Goal: Task Accomplishment & Management: Use online tool/utility

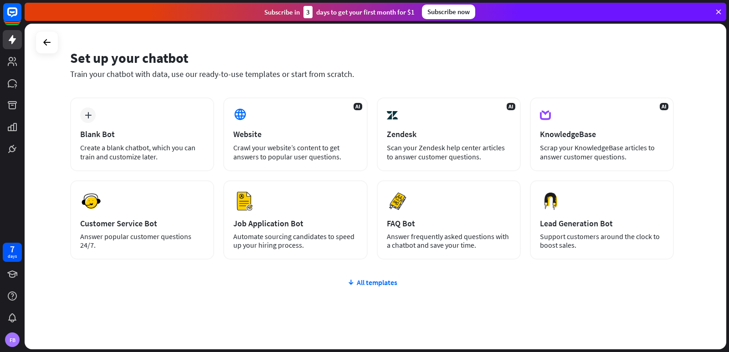
scroll to position [42, 0]
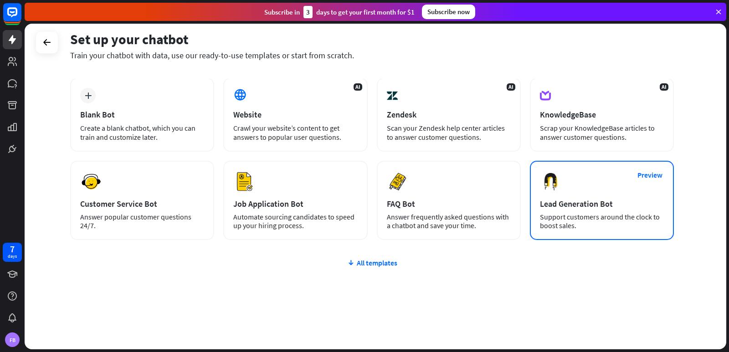
click at [598, 177] on div "Preview Lead Generation Bot Support customers around the clock to boost sales." at bounding box center [602, 200] width 144 height 79
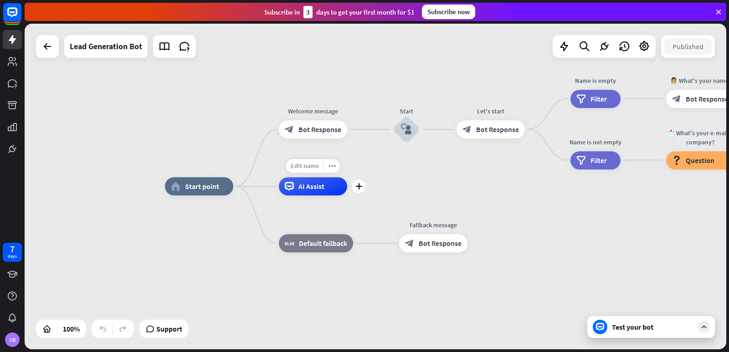
click at [303, 169] on span "Edit name" at bounding box center [305, 166] width 28 height 8
click at [334, 196] on div "AI Assist" at bounding box center [313, 186] width 68 height 18
click at [440, 190] on div "home_2 Start point Welcome message block_bot_response Bot Response Start block_…" at bounding box center [516, 349] width 702 height 326
click at [16, 149] on icon at bounding box center [15, 148] width 2 height 2
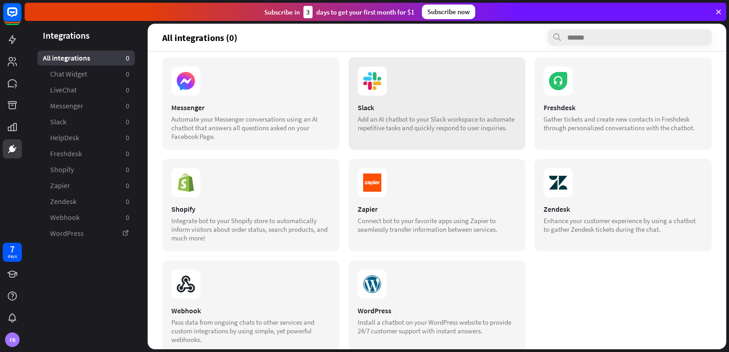
scroll to position [129, 0]
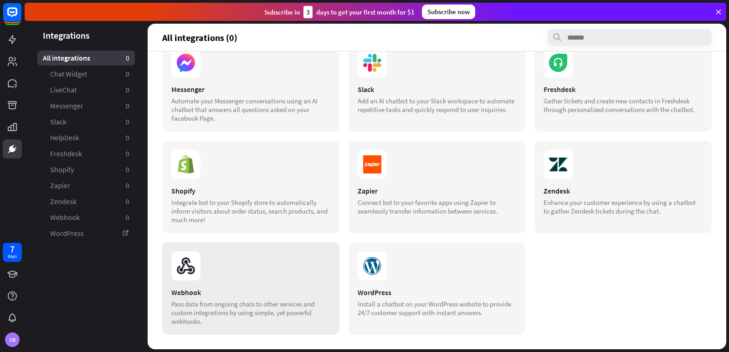
click at [243, 290] on div "Webhook" at bounding box center [250, 292] width 159 height 9
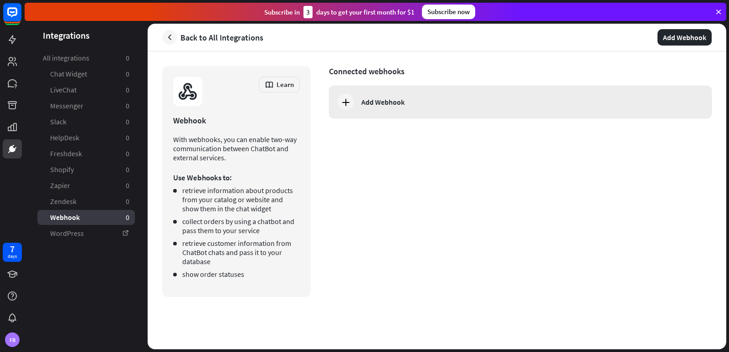
click at [372, 103] on div "Add Webhook" at bounding box center [383, 102] width 43 height 9
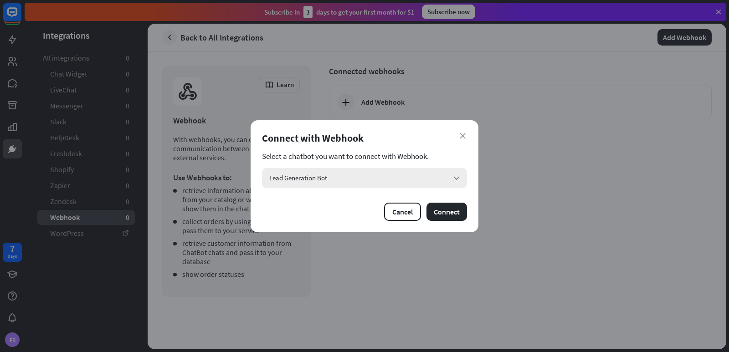
click at [398, 180] on div "Lead Generation Bot arrow_down" at bounding box center [364, 178] width 205 height 20
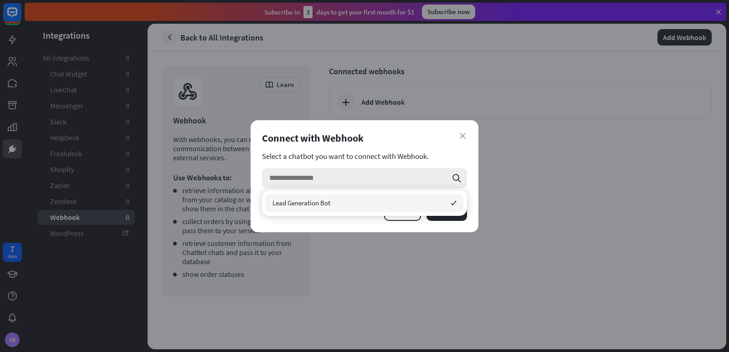
click at [398, 180] on input "search" at bounding box center [358, 178] width 178 height 20
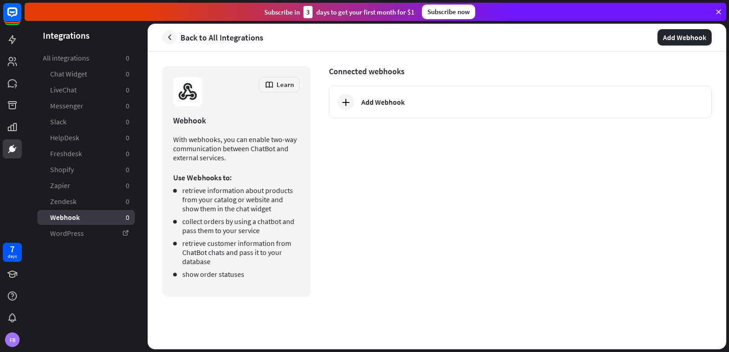
click at [631, 235] on div "close Connect with Webhook Select a chatbot you want to connect with Webhook. s…" at bounding box center [364, 176] width 729 height 352
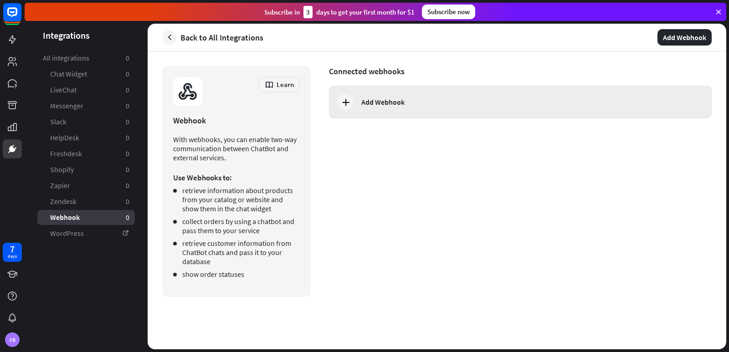
click at [407, 111] on div "Add Webhook" at bounding box center [520, 102] width 383 height 33
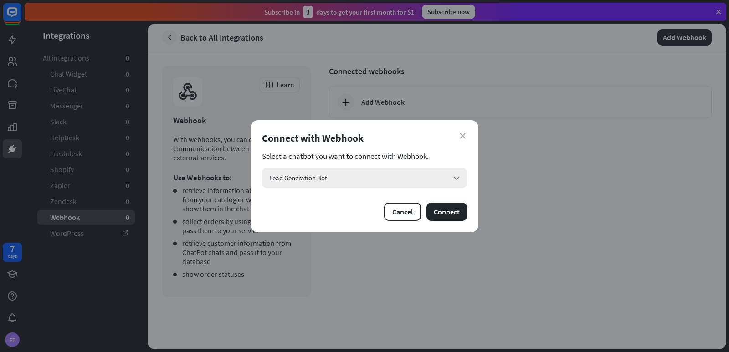
click at [372, 183] on div "Lead Generation Bot arrow_down" at bounding box center [364, 178] width 205 height 20
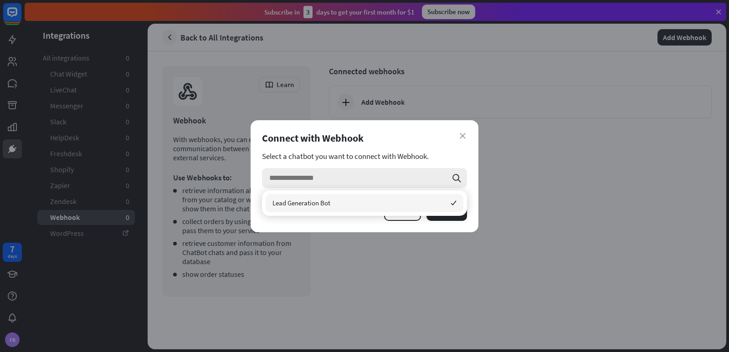
click at [372, 183] on input "search" at bounding box center [358, 178] width 178 height 20
click at [325, 204] on span "Lead Generation Bot" at bounding box center [302, 203] width 58 height 9
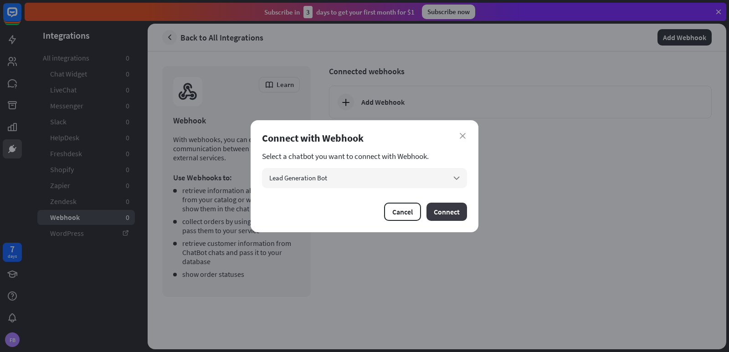
click at [451, 211] on button "Connect" at bounding box center [447, 212] width 41 height 18
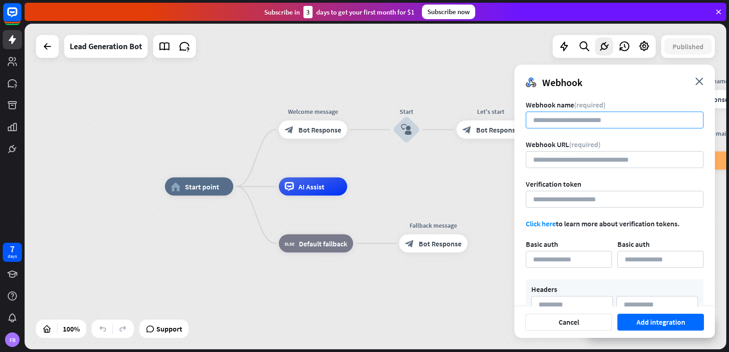
click at [573, 119] on input at bounding box center [615, 120] width 178 height 17
type input "**********"
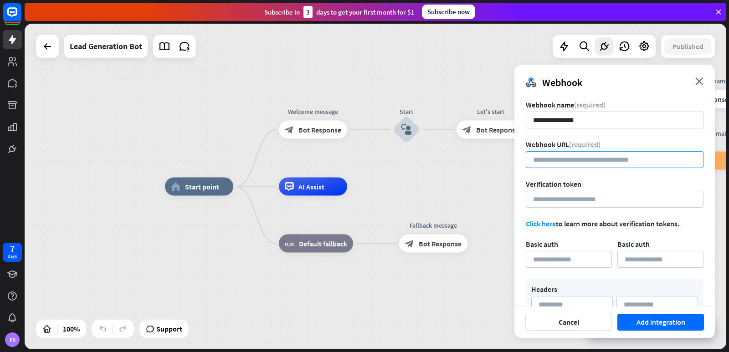
click at [559, 159] on input "url" at bounding box center [615, 159] width 178 height 17
paste input "**********"
type input "**********"
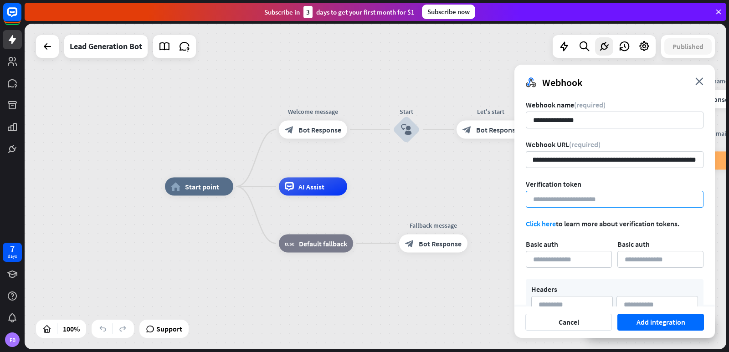
scroll to position [0, 0]
click at [600, 193] on input at bounding box center [615, 199] width 178 height 17
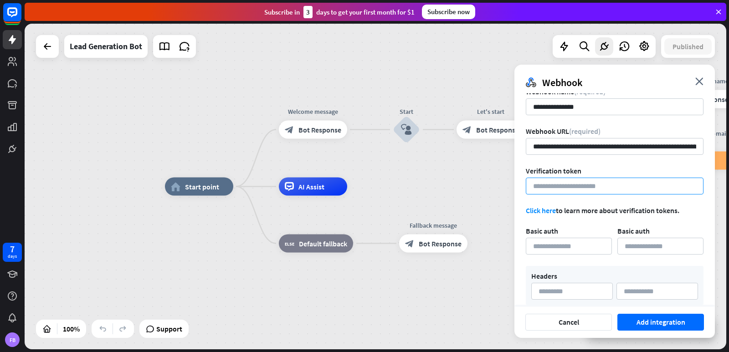
scroll to position [23, 0]
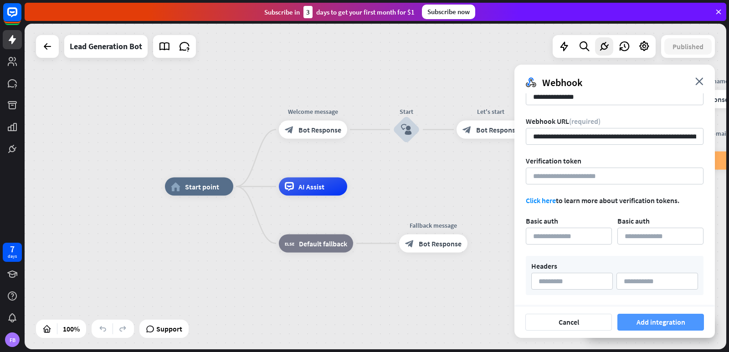
click at [651, 324] on button "Add integration" at bounding box center [661, 322] width 87 height 17
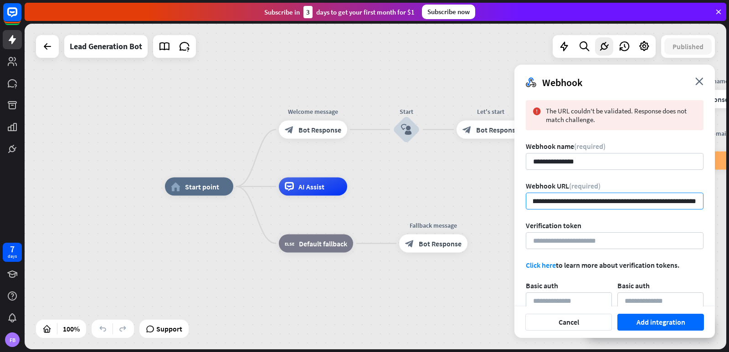
scroll to position [0, 209]
drag, startPoint x: 586, startPoint y: 203, endPoint x: 676, endPoint y: 204, distance: 89.8
click at [706, 199] on div "**********" at bounding box center [615, 199] width 201 height 213
click at [670, 205] on input "**********" at bounding box center [615, 201] width 178 height 17
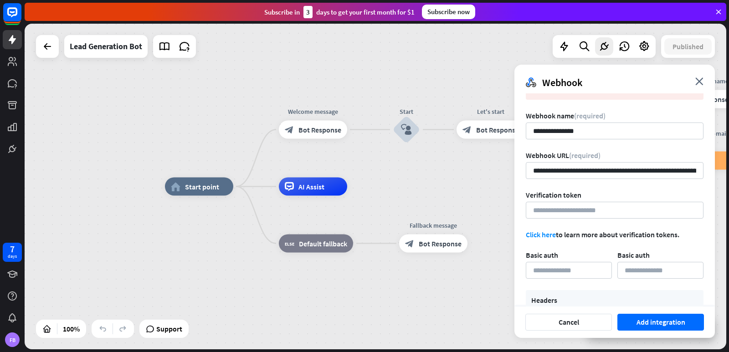
scroll to position [65, 0]
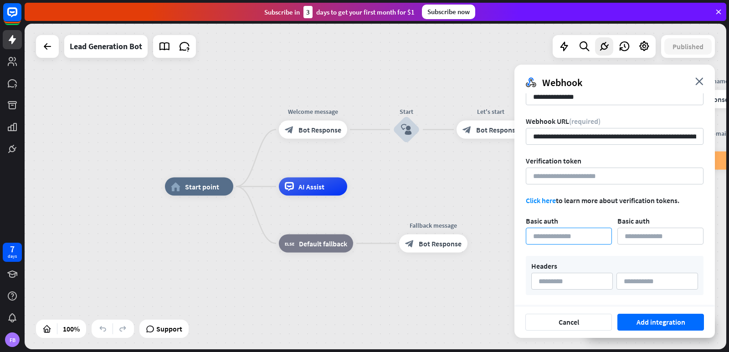
click at [600, 237] on input at bounding box center [569, 236] width 86 height 17
click at [619, 239] on input at bounding box center [661, 236] width 86 height 17
click at [602, 280] on input at bounding box center [573, 281] width 82 height 17
click at [585, 164] on div "Verification token" at bounding box center [615, 160] width 178 height 9
click at [587, 178] on input at bounding box center [615, 176] width 178 height 17
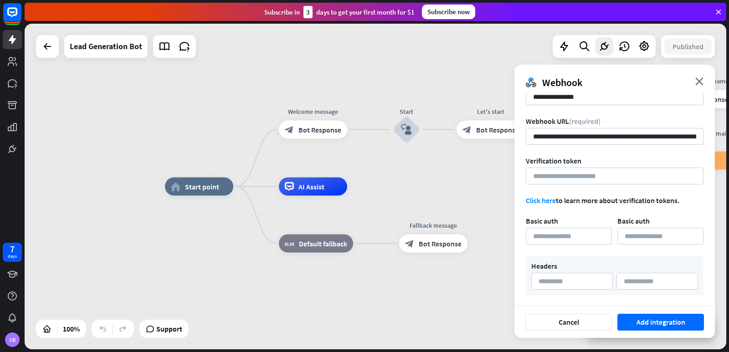
click at [545, 201] on link "Click here" at bounding box center [541, 200] width 30 height 9
click at [652, 330] on button "Add integration" at bounding box center [661, 322] width 87 height 17
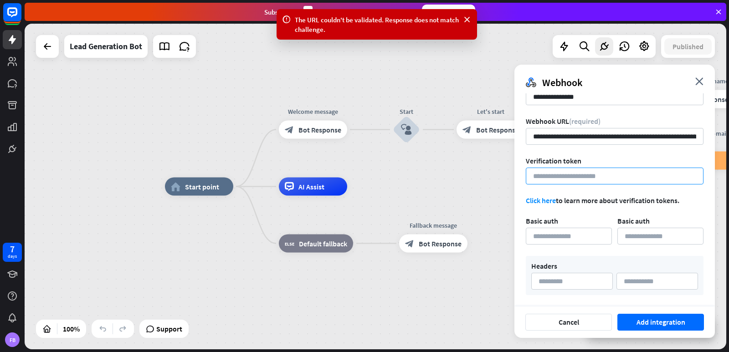
click at [617, 177] on input at bounding box center [615, 176] width 178 height 17
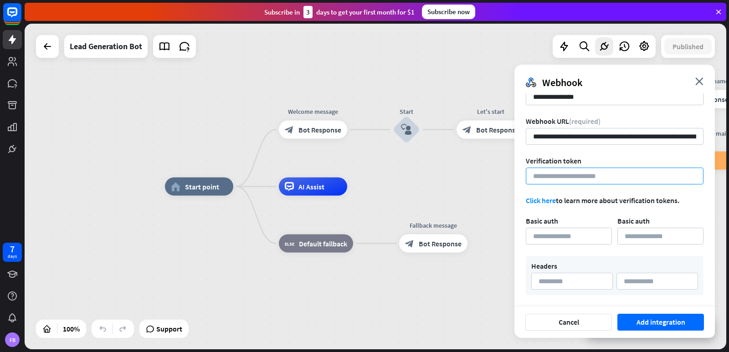
paste input "**********"
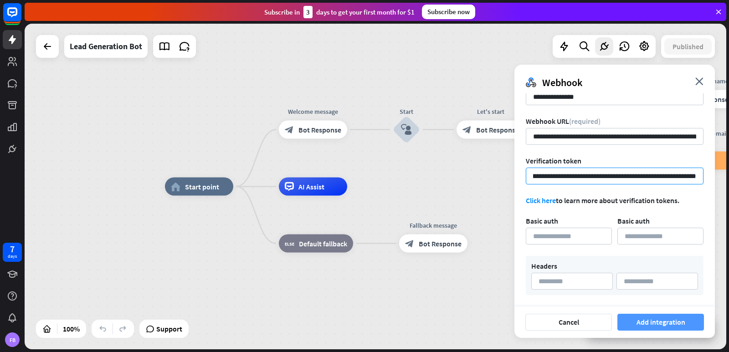
type input "**********"
click at [657, 317] on button "Add integration" at bounding box center [661, 322] width 87 height 17
click at [320, 131] on span "Bot Response" at bounding box center [320, 129] width 43 height 9
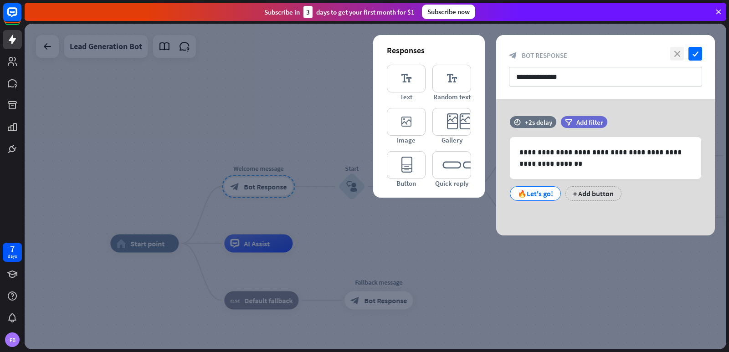
click at [678, 52] on icon "close" at bounding box center [678, 54] width 14 height 14
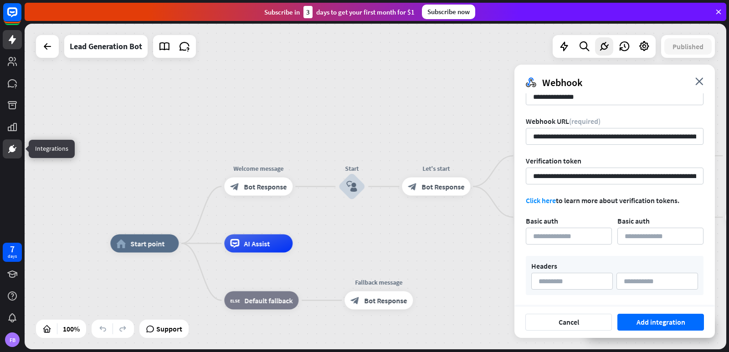
click at [16, 144] on icon at bounding box center [12, 149] width 11 height 11
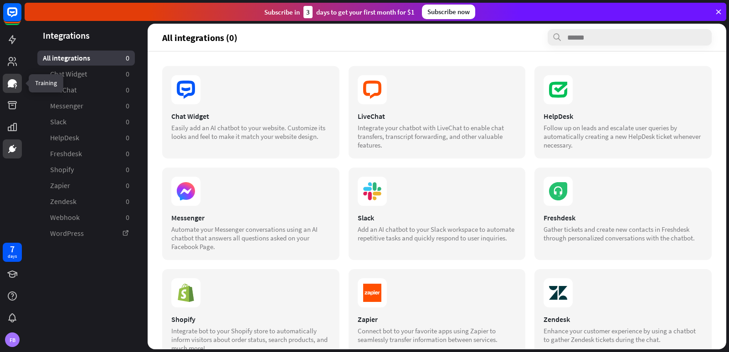
click at [12, 92] on link at bounding box center [12, 83] width 19 height 19
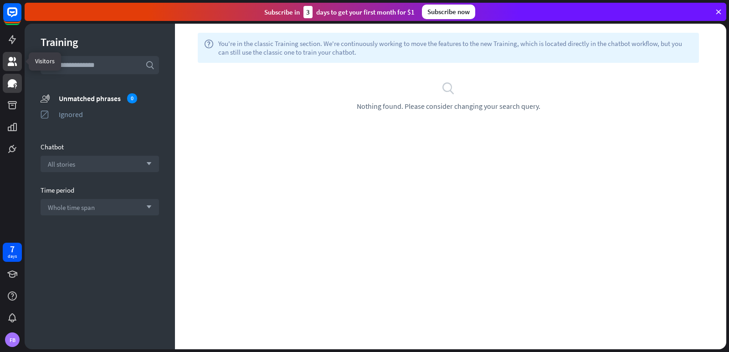
click at [13, 63] on icon at bounding box center [12, 61] width 9 height 9
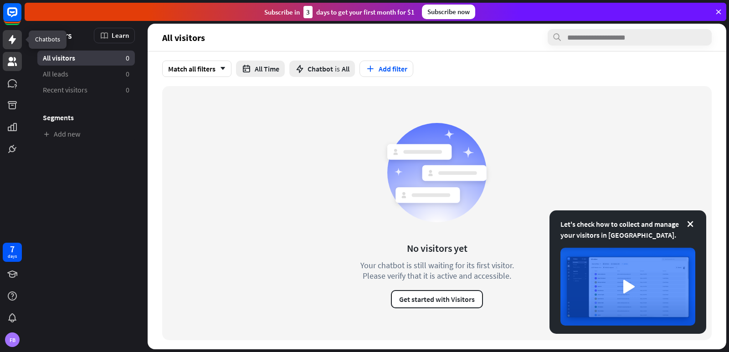
click at [11, 45] on icon at bounding box center [12, 39] width 11 height 11
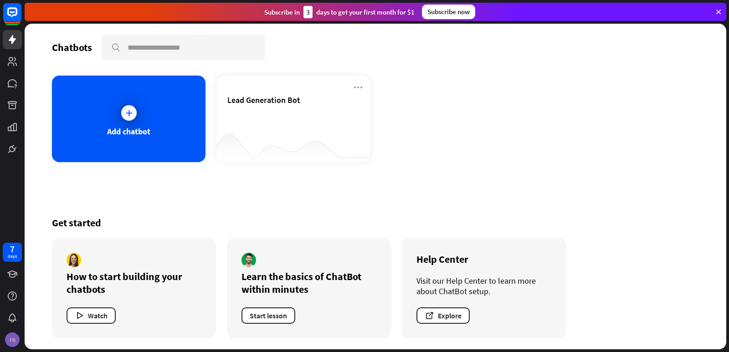
click at [9, 338] on div "FB" at bounding box center [12, 340] width 15 height 15
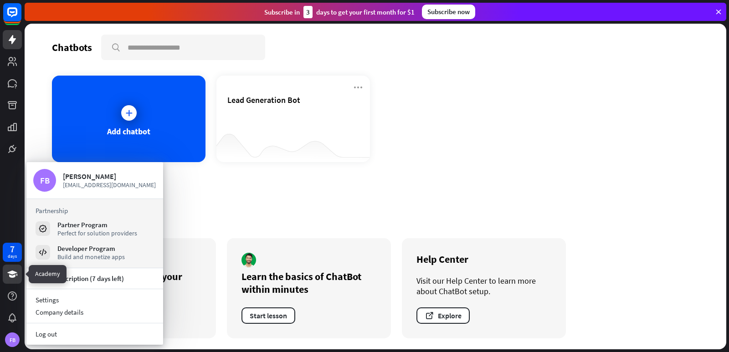
click at [10, 268] on link at bounding box center [12, 274] width 19 height 19
